Goal: Find specific page/section: Find specific page/section

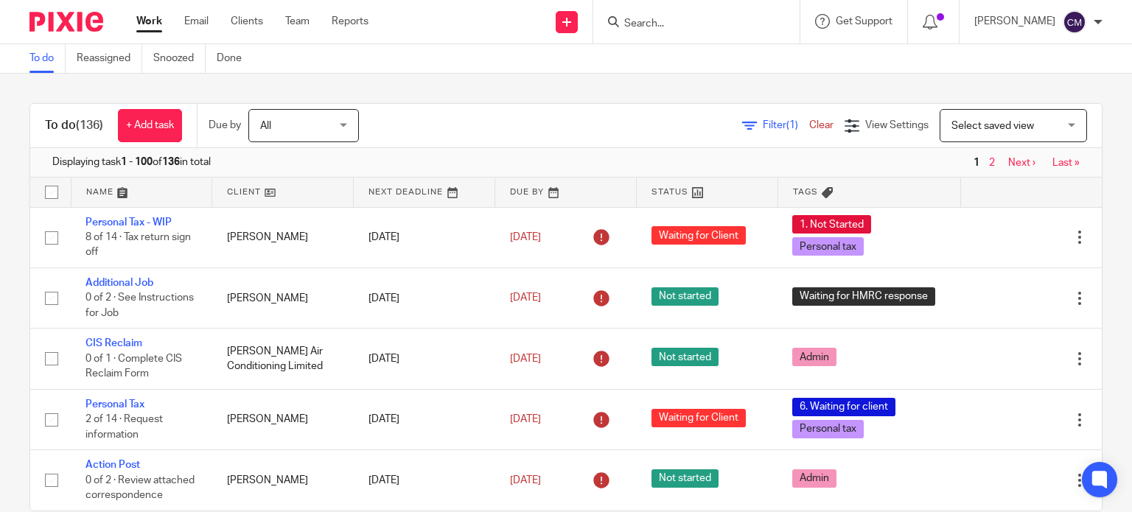
click at [688, 24] on input "Search" at bounding box center [689, 24] width 133 height 13
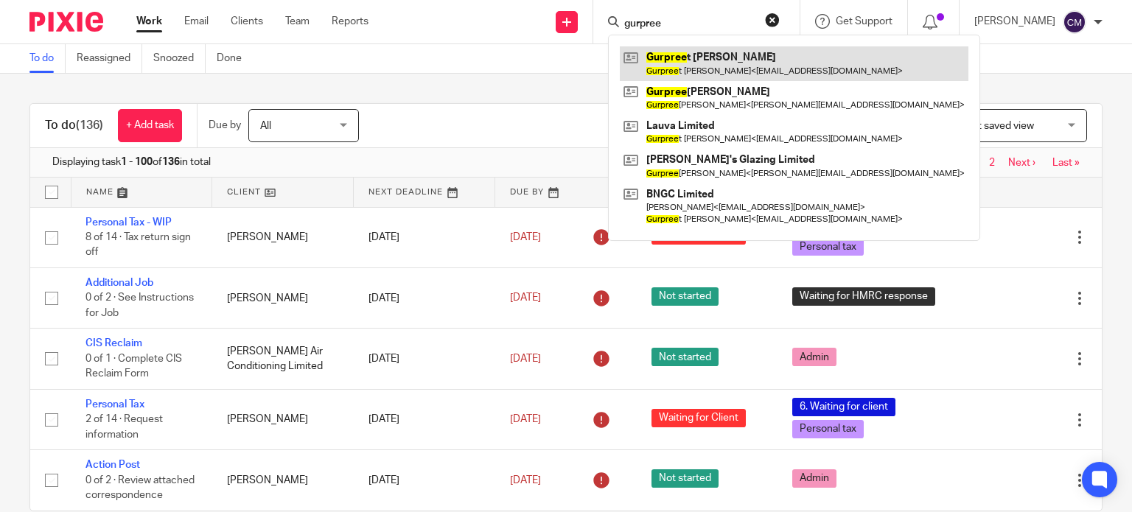
type input "gurpree"
click at [673, 61] on link at bounding box center [794, 63] width 349 height 34
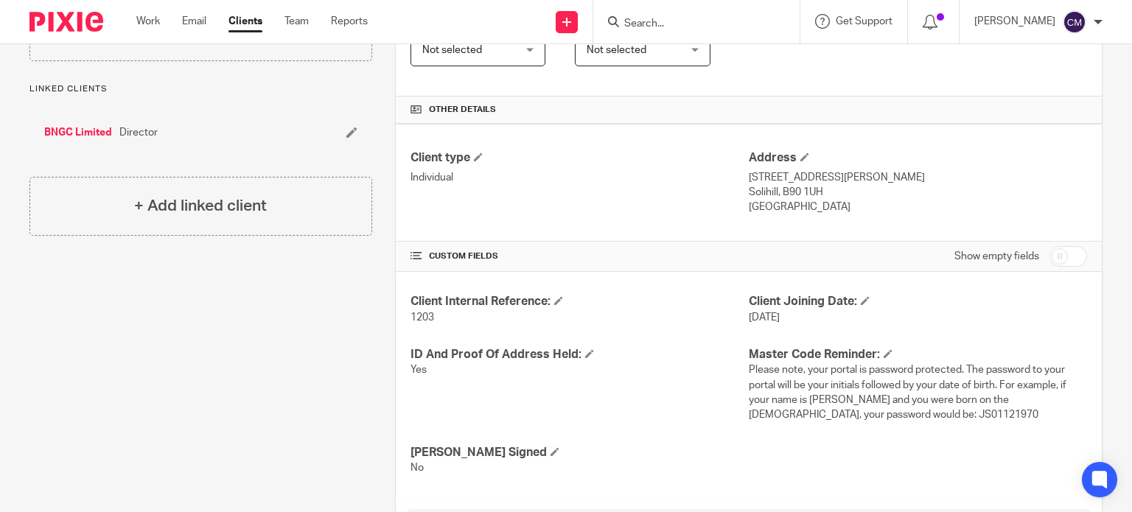
scroll to position [74, 0]
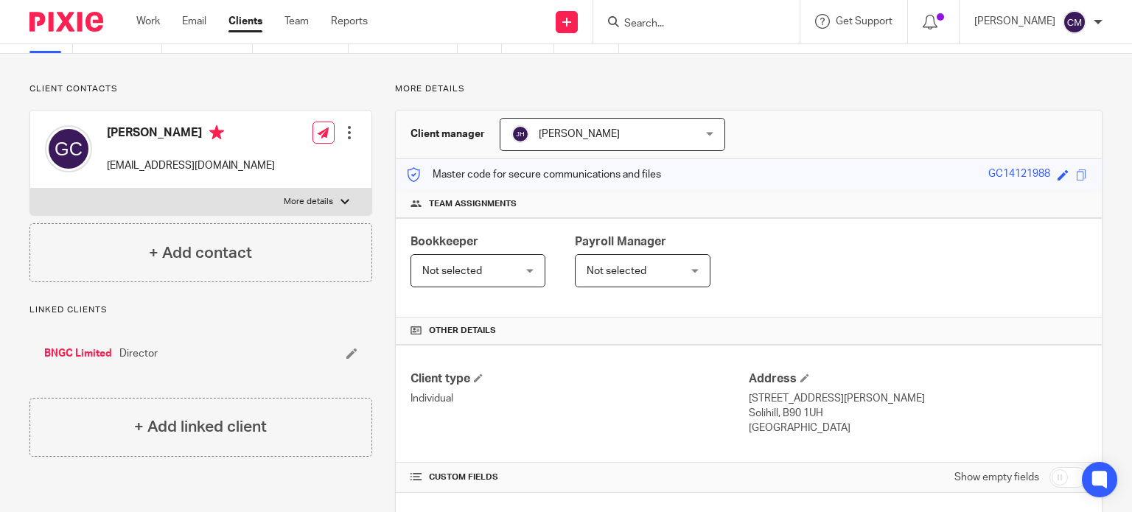
click at [719, 29] on input "Search" at bounding box center [689, 24] width 133 height 13
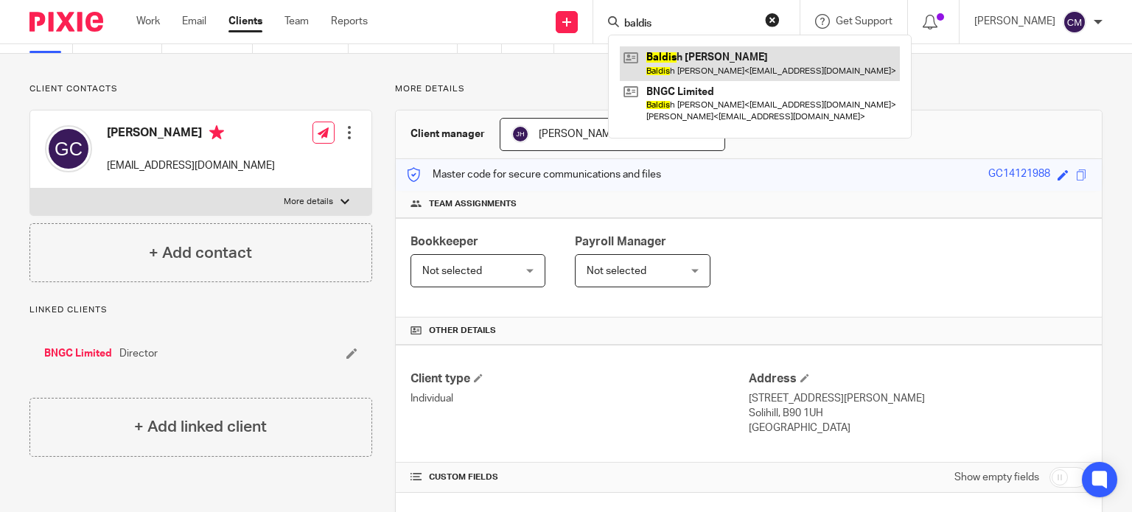
type input "baldis"
click at [702, 68] on link at bounding box center [760, 63] width 280 height 34
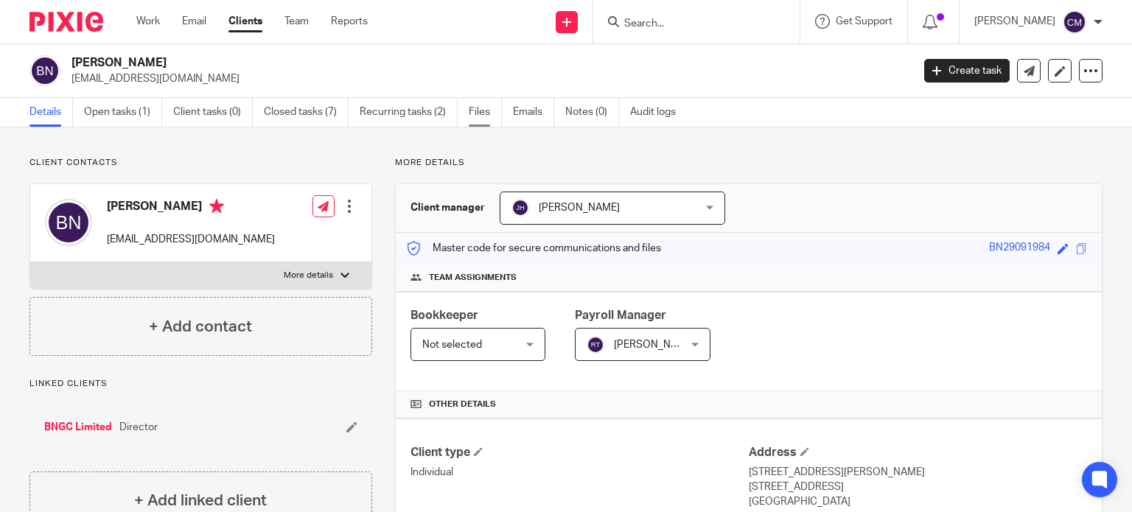
click at [483, 120] on link "Files" at bounding box center [485, 112] width 33 height 29
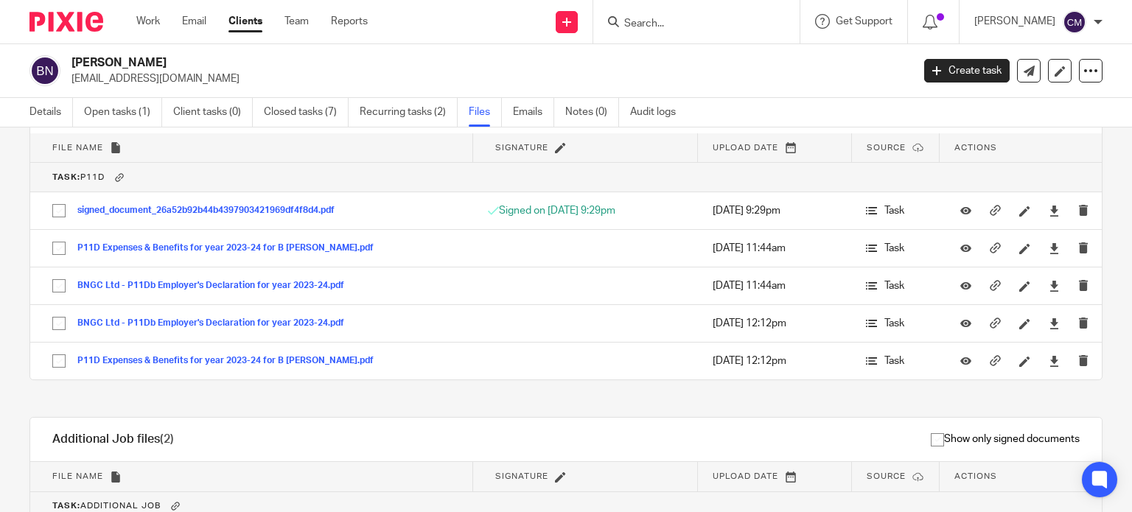
scroll to position [1739, 0]
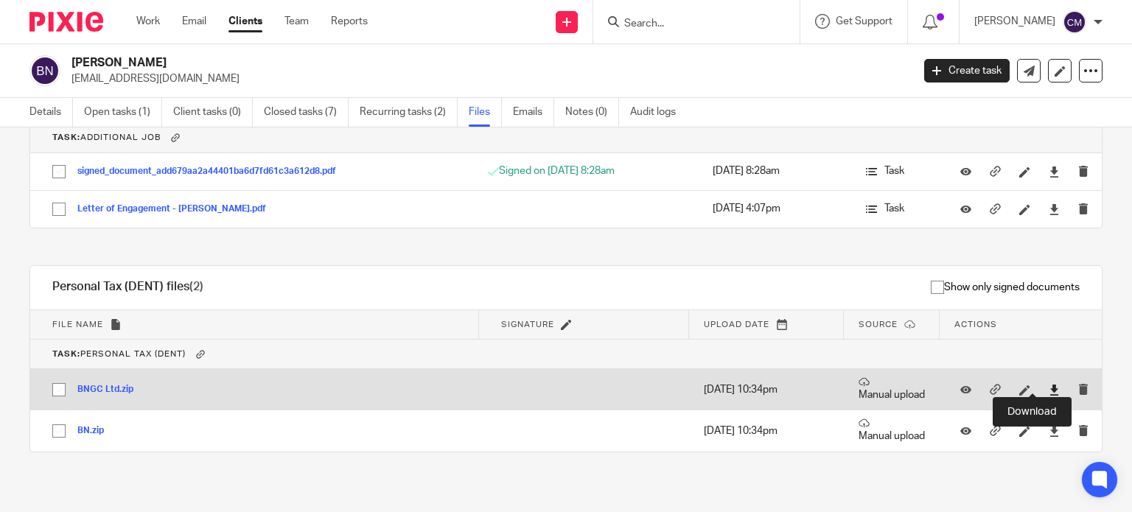
click at [1049, 385] on icon at bounding box center [1054, 390] width 11 height 11
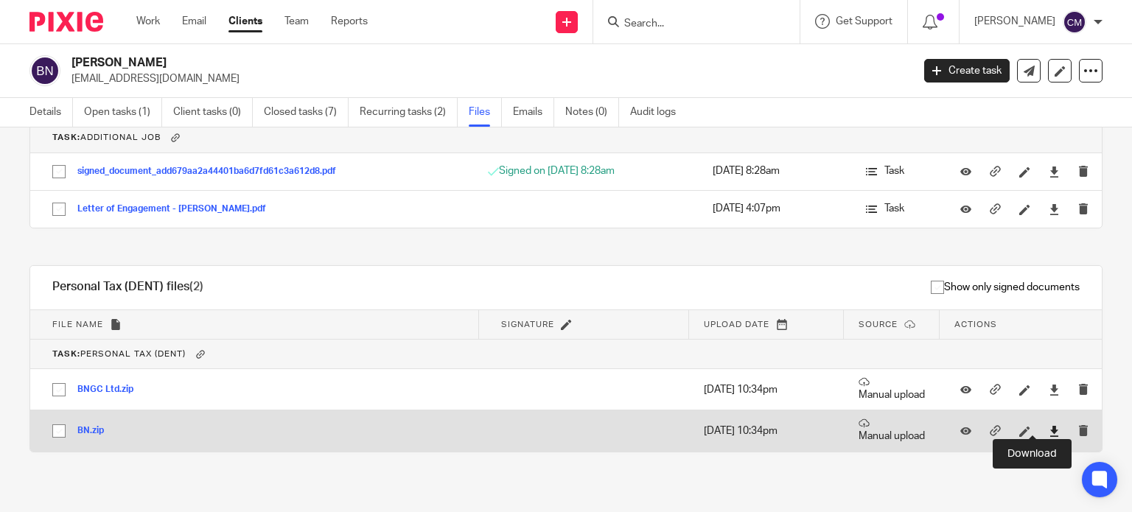
click at [1049, 426] on icon at bounding box center [1054, 431] width 11 height 11
